Goal: Task Accomplishment & Management: Manage account settings

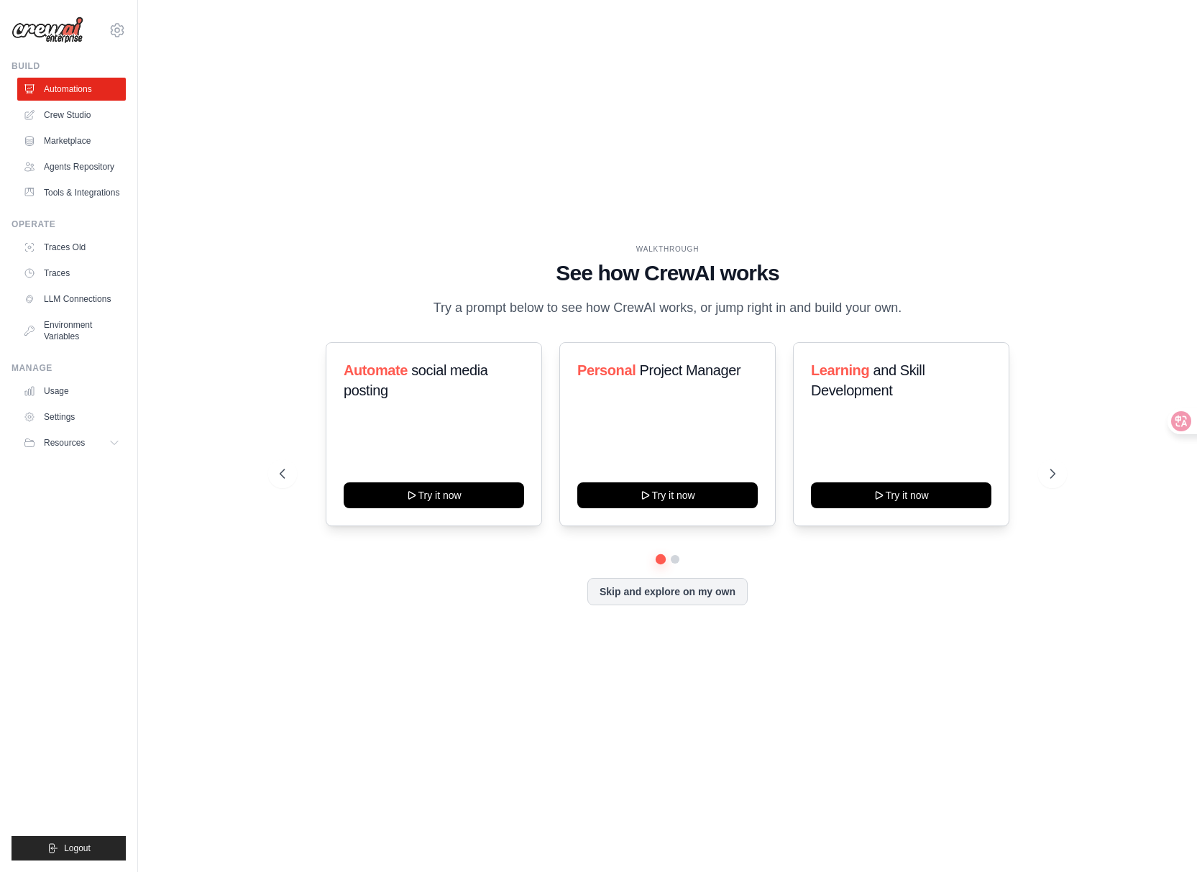
click at [143, 221] on div "WALKTHROUGH See how [PERSON_NAME] works Try a prompt below to see how [PERSON_N…" at bounding box center [667, 435] width 1059 height 843
click at [91, 109] on link "Crew Studio" at bounding box center [73, 115] width 109 height 23
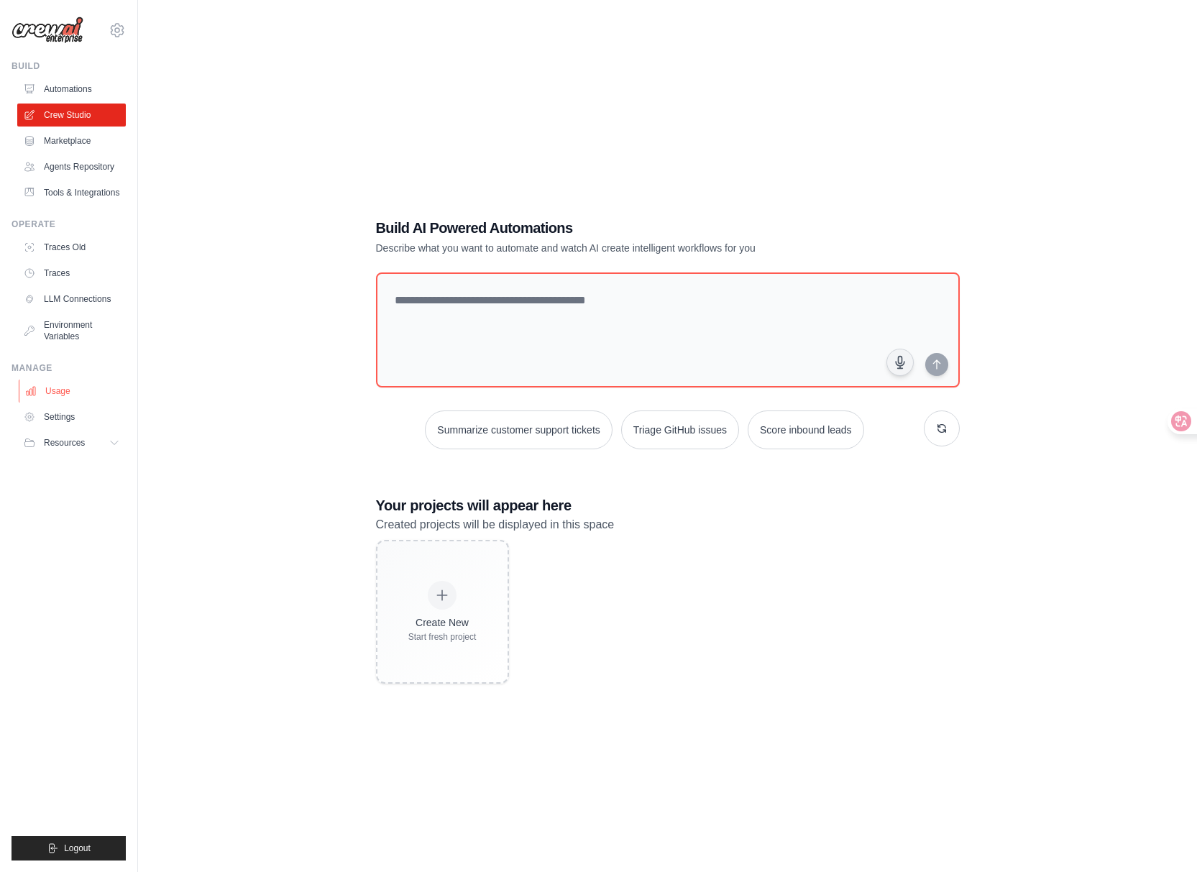
click at [63, 403] on link "Usage" at bounding box center [73, 391] width 109 height 23
